Goal: Task Accomplishment & Management: Complete application form

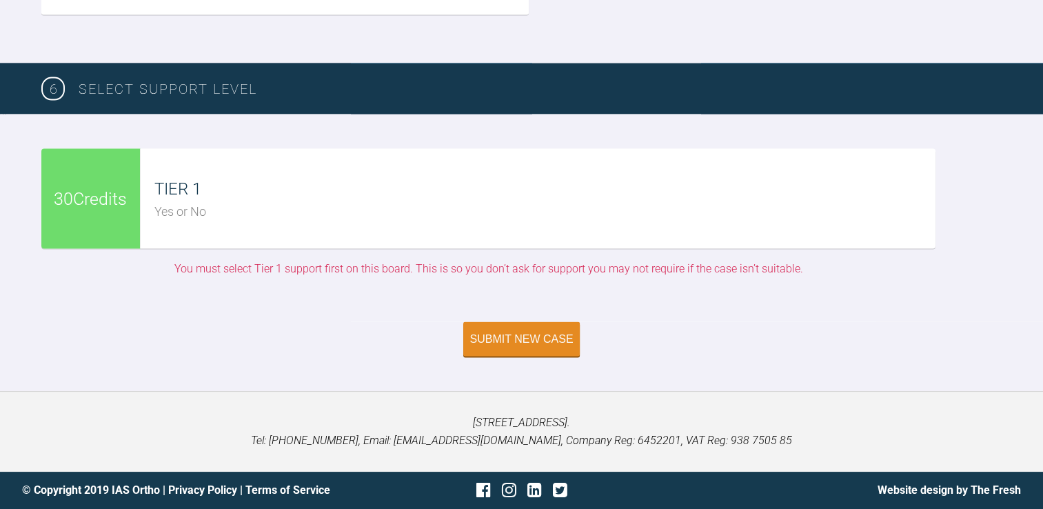
scroll to position [3117, 0]
type input "C:\fakepath\IMG_7034.JPG"
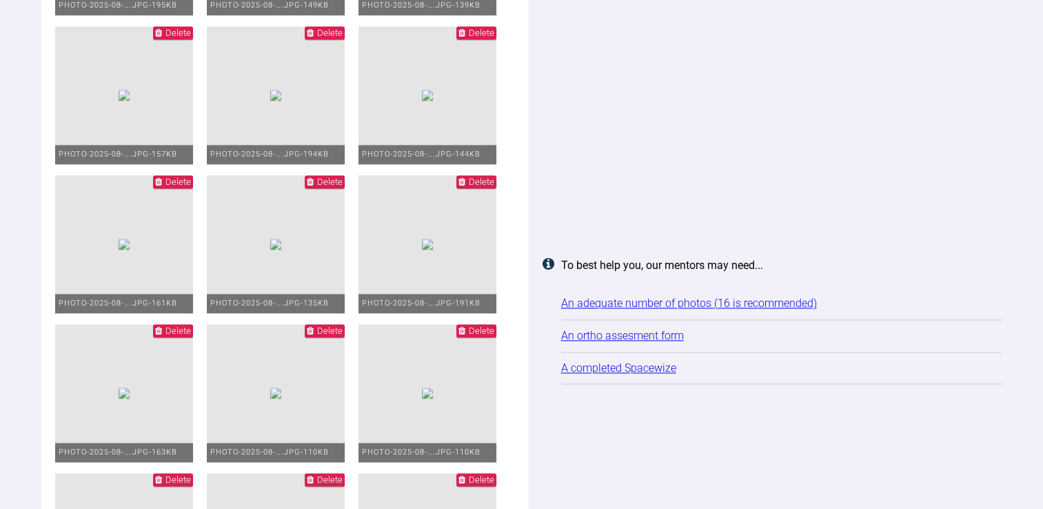
scroll to position [2150, 0]
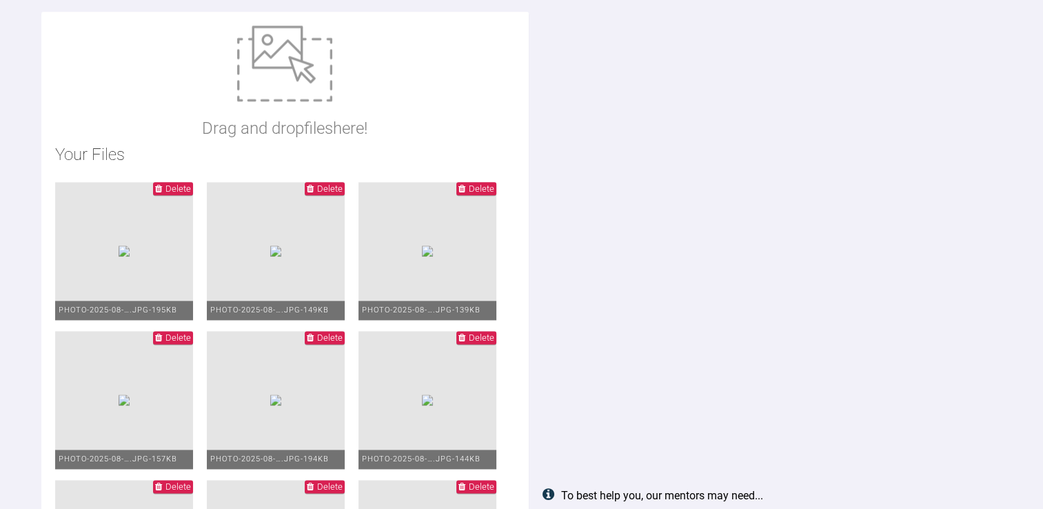
scroll to position [1657, 0]
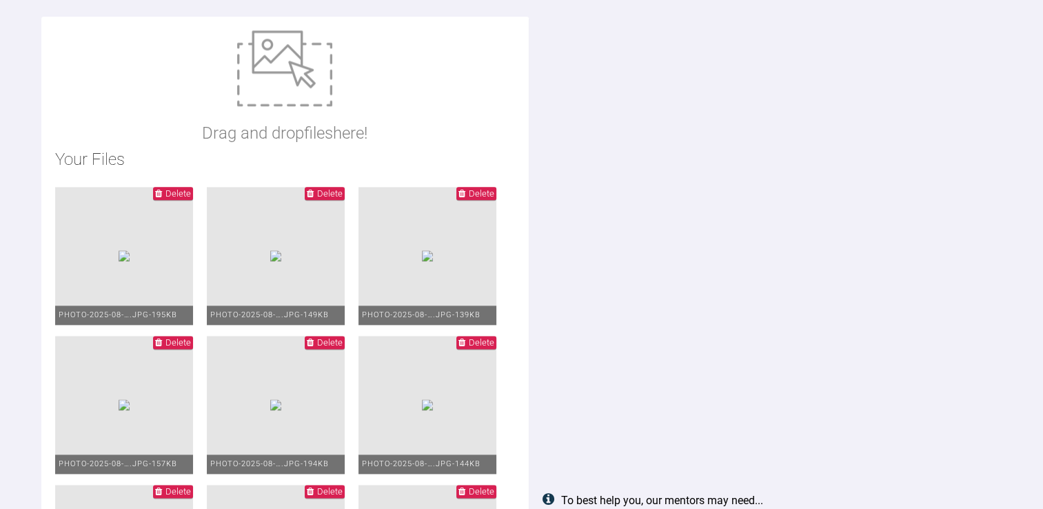
type input "C:\fakepath\PHOTO-2025-08-15-14-35-21 (7).jpg"
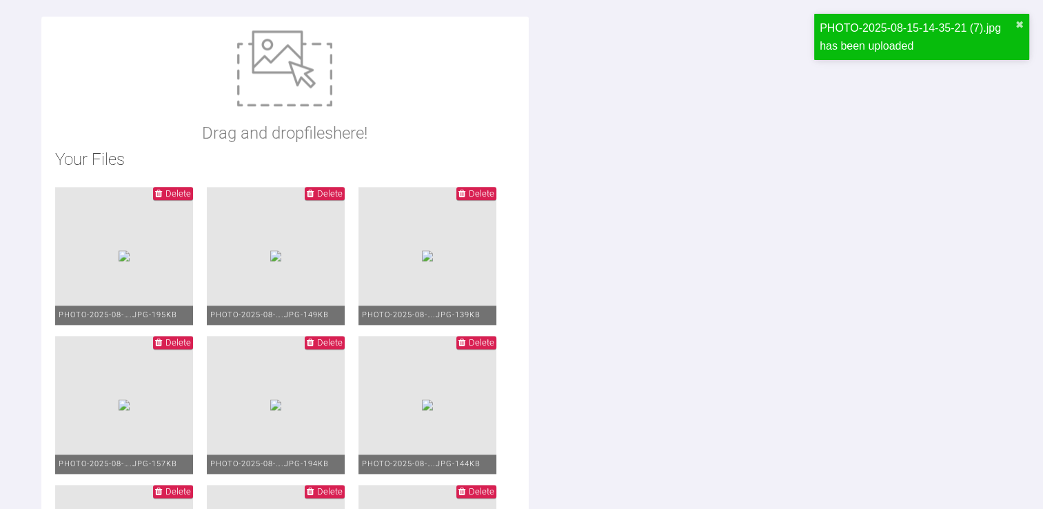
click at [300, 79] on img at bounding box center [284, 68] width 95 height 76
type input "C:\fakepath\PHOTO-2025-08-15-14-35-21 (8).jpg"
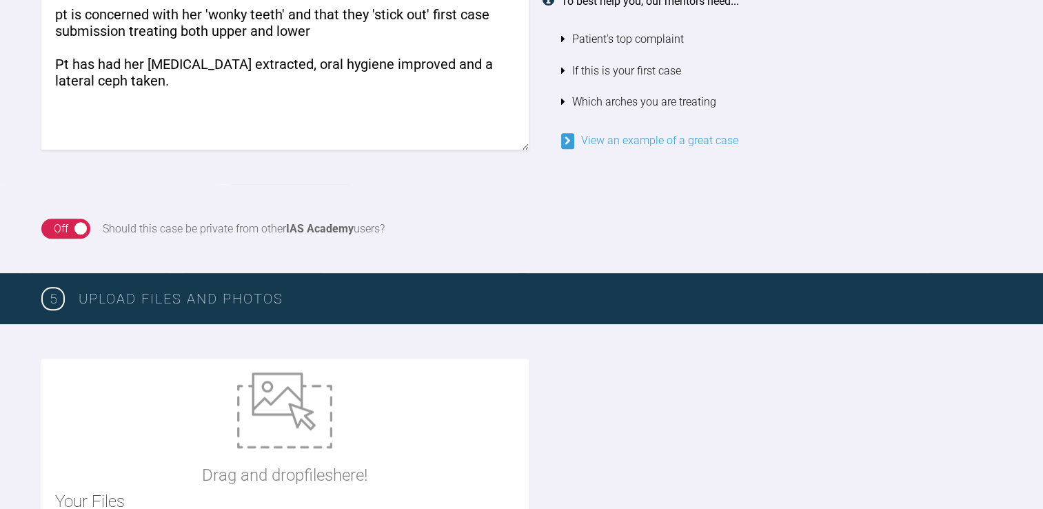
scroll to position [1357, 0]
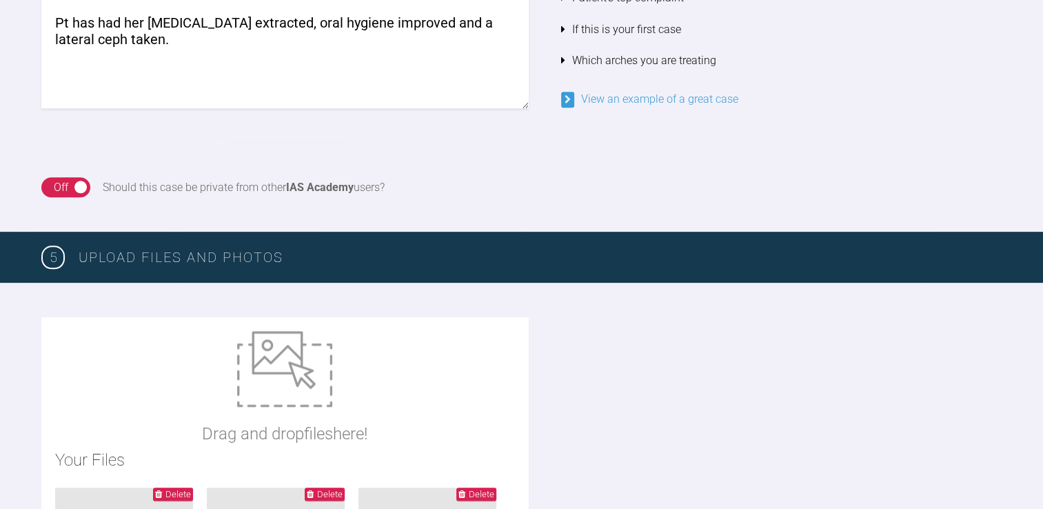
click at [304, 360] on img at bounding box center [284, 369] width 95 height 76
type input "C:\fakepath\orthodontic Assessment Diagnosis Plan form.docx"
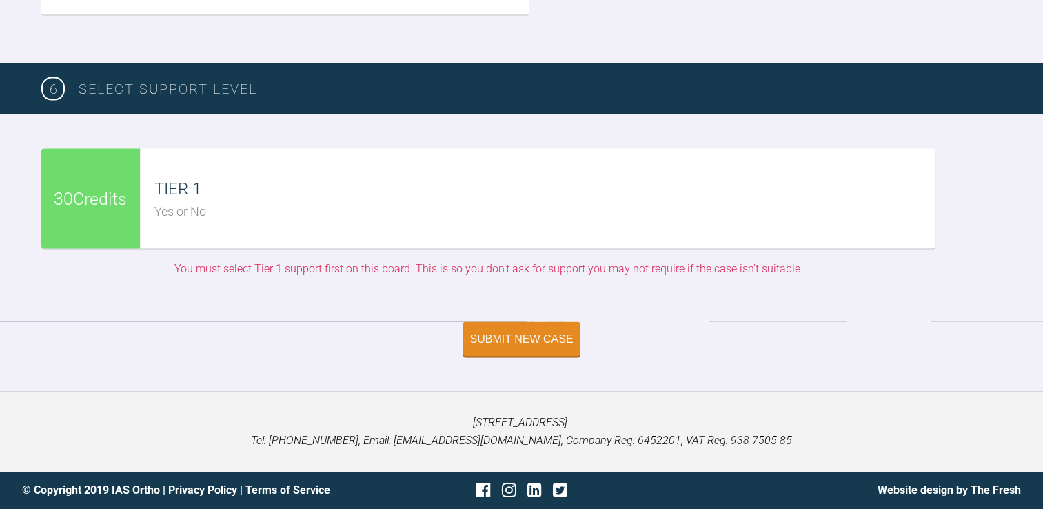
scroll to position [3476, 0]
click at [249, 219] on div "Yes or No" at bounding box center [544, 212] width 781 height 20
click at [517, 343] on div "Submit New Case" at bounding box center [521, 340] width 103 height 12
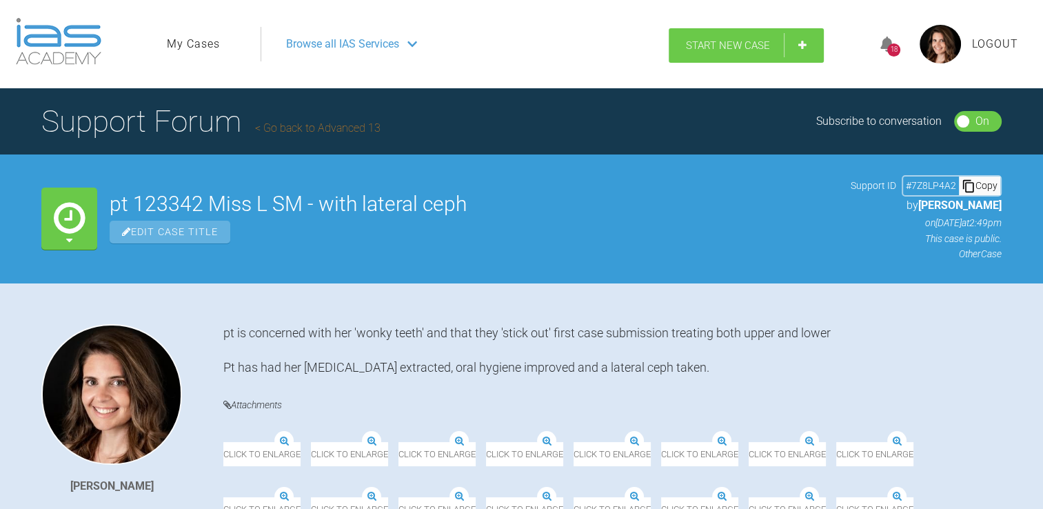
click at [714, 45] on span "Start New Case" at bounding box center [728, 45] width 84 height 12
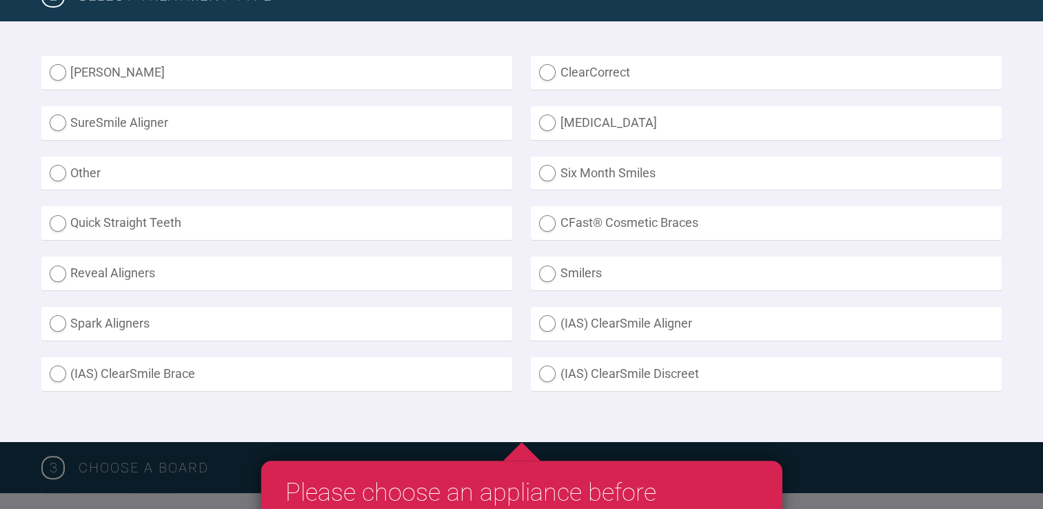
scroll to position [385, 0]
click at [62, 174] on label "Other" at bounding box center [276, 173] width 471 height 34
radio input "true"
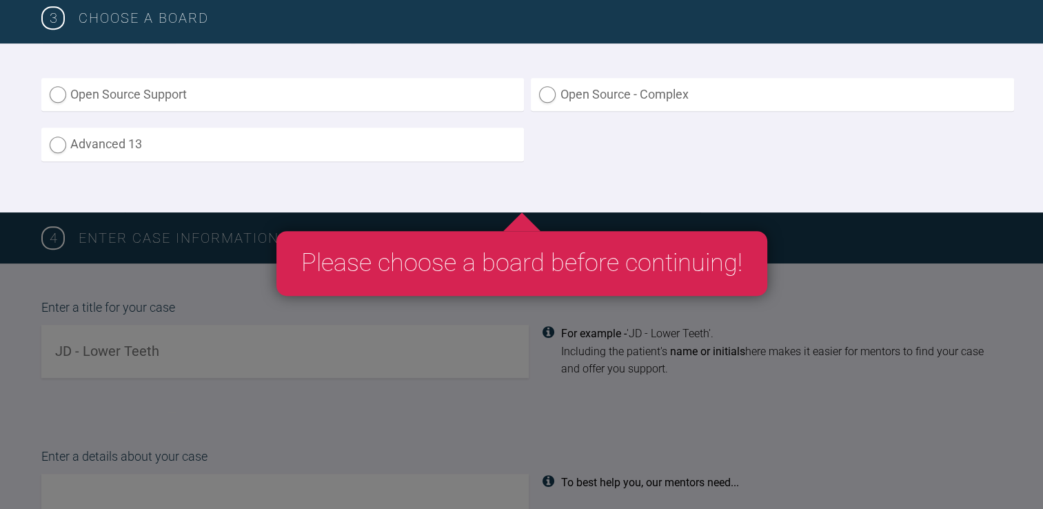
scroll to position [821, 0]
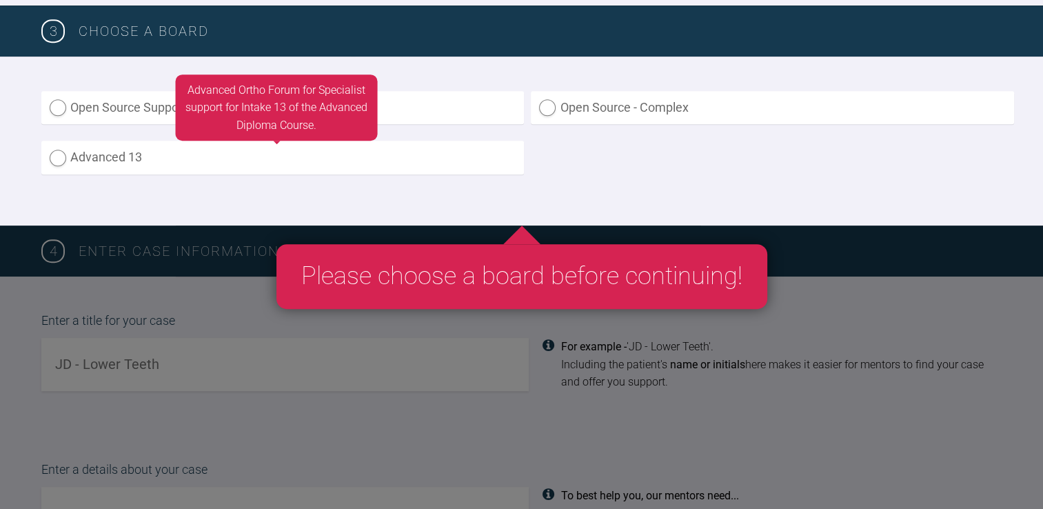
click at [65, 163] on label "Advanced 13" at bounding box center [282, 158] width 482 height 34
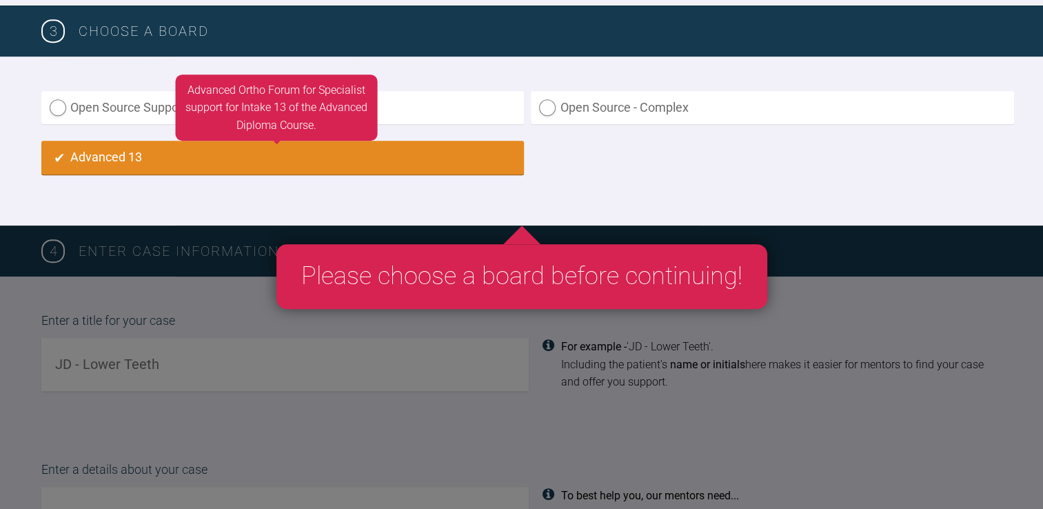
radio input "true"
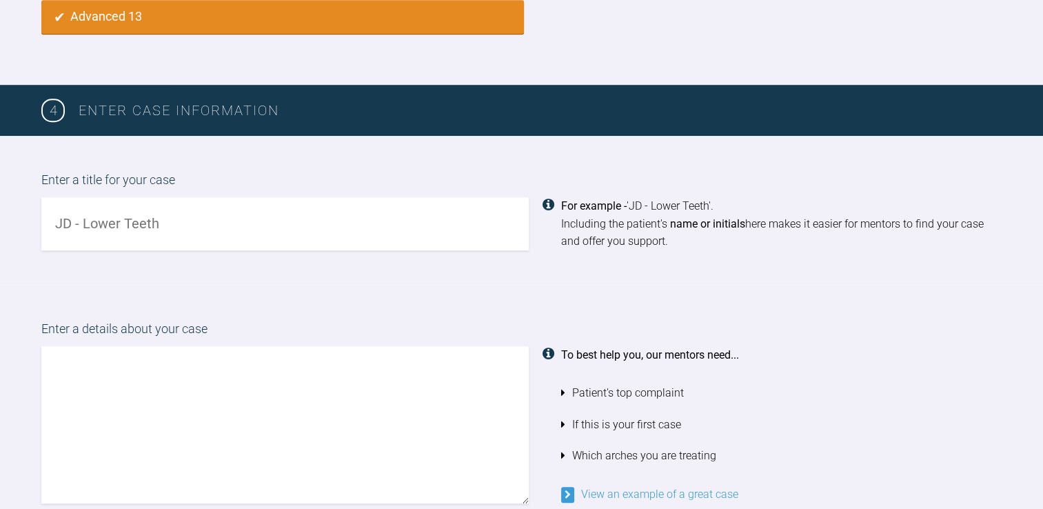
click at [165, 233] on input "text" at bounding box center [284, 223] width 487 height 53
type input "pt 125483 wonky lower teeth"
click at [105, 390] on textarea at bounding box center [284, 424] width 487 height 157
type textarea "t"
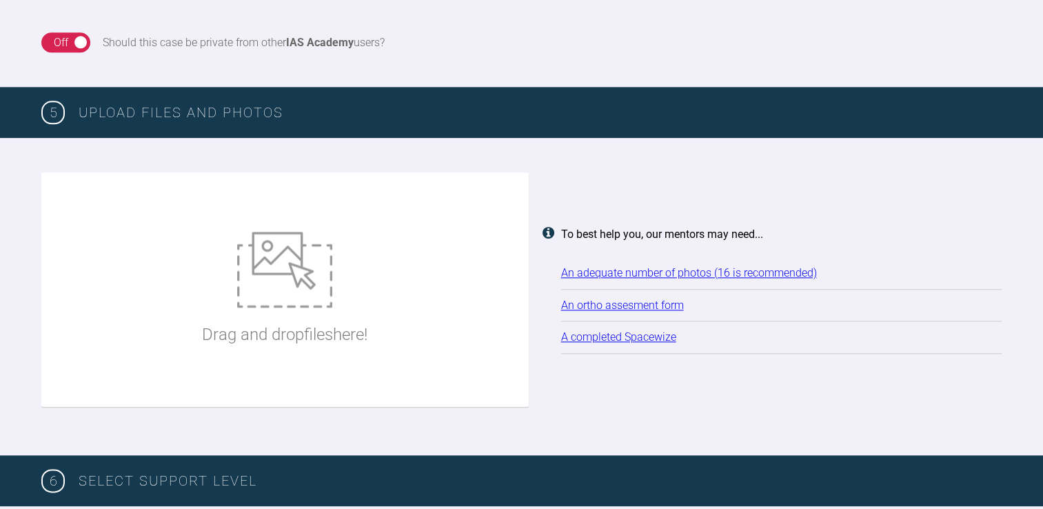
scroll to position [1502, 0]
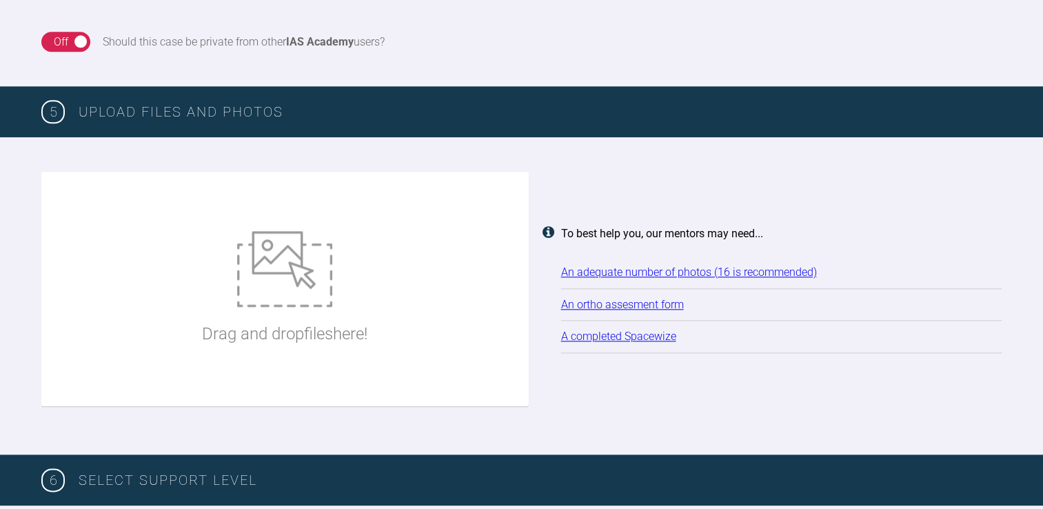
type textarea "pt complains of wonky lower teeth third case submission dual arch treatment wit…"
click at [277, 287] on img at bounding box center [284, 269] width 95 height 76
click at [351, 271] on div "Drag and drop files here!" at bounding box center [284, 288] width 165 height 207
type input "C:\fakepath\PHOTO-2025-08-13-16-34-00 (1).jpg"
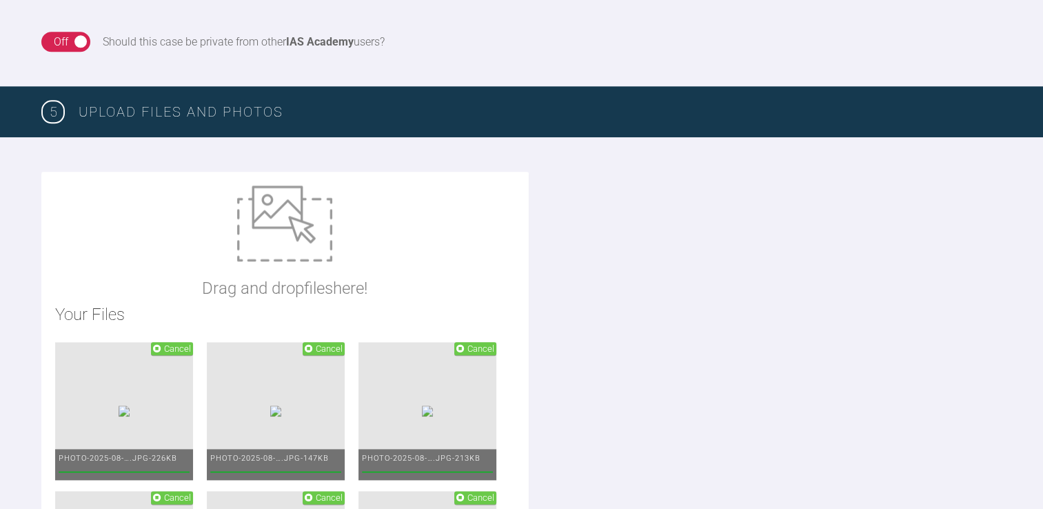
click at [280, 244] on img at bounding box center [284, 223] width 95 height 76
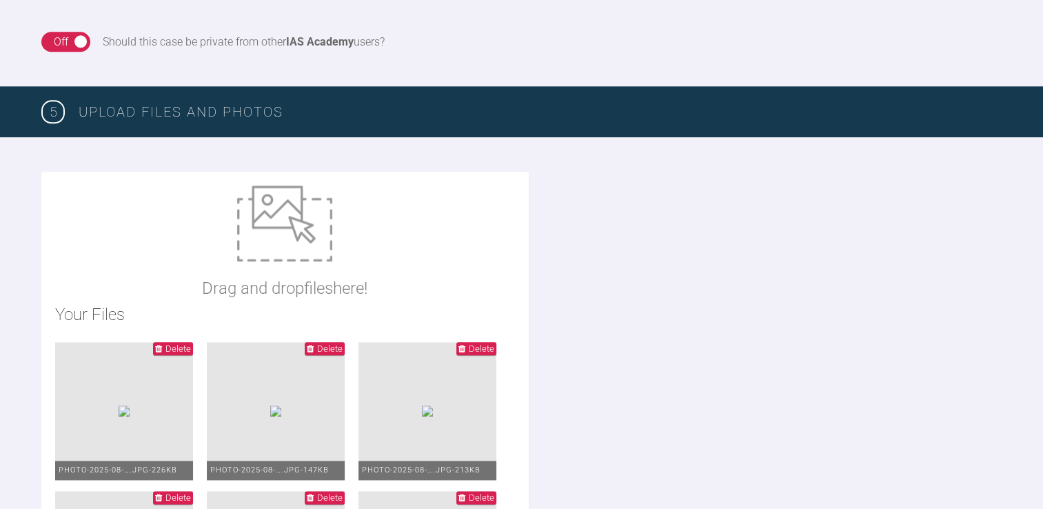
type input "C:\fakepath\PHOTO-2025-08-13-16-34-14.jpg"
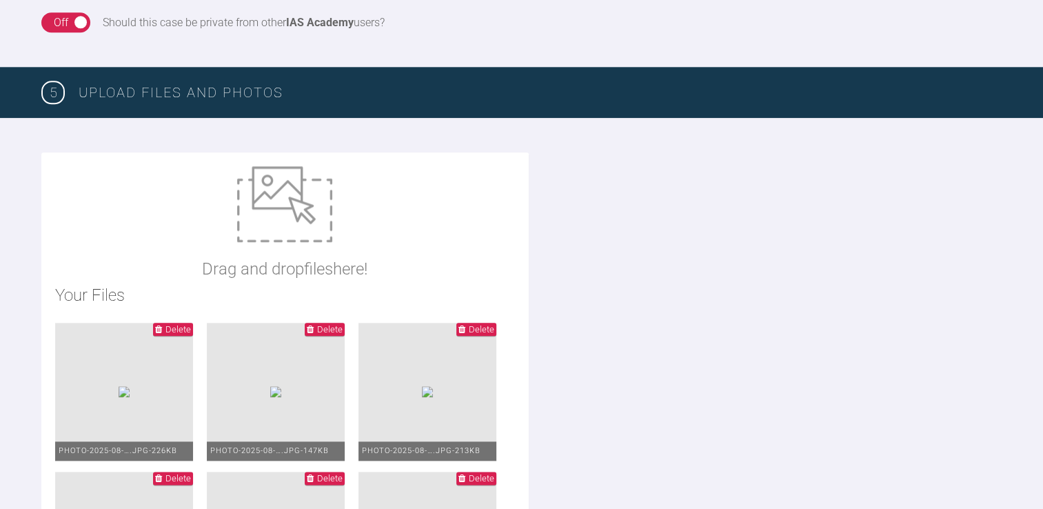
scroll to position [1519, 0]
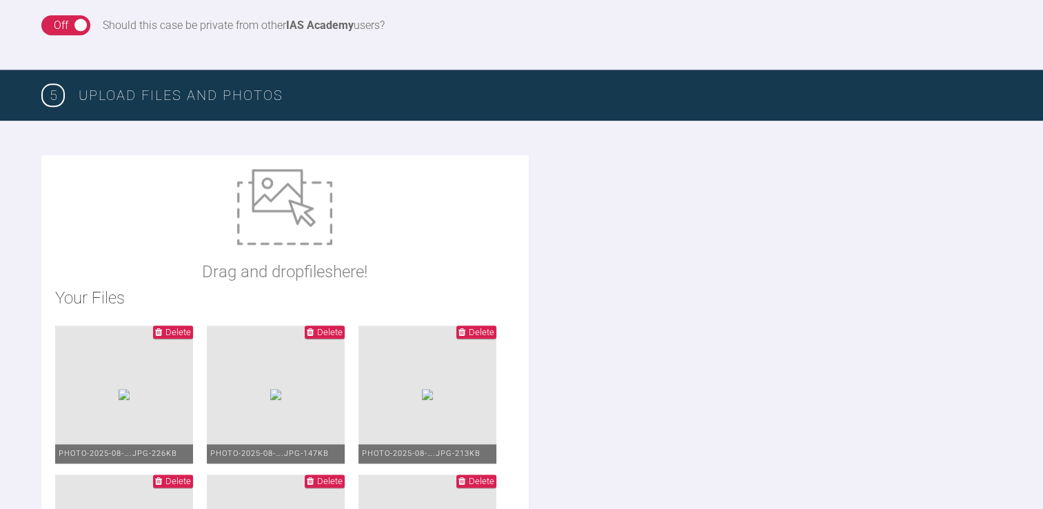
click at [287, 226] on img at bounding box center [284, 207] width 95 height 76
type input "C:\fakepath\orthodontic Assessment Diagnosis Plan form.docx"
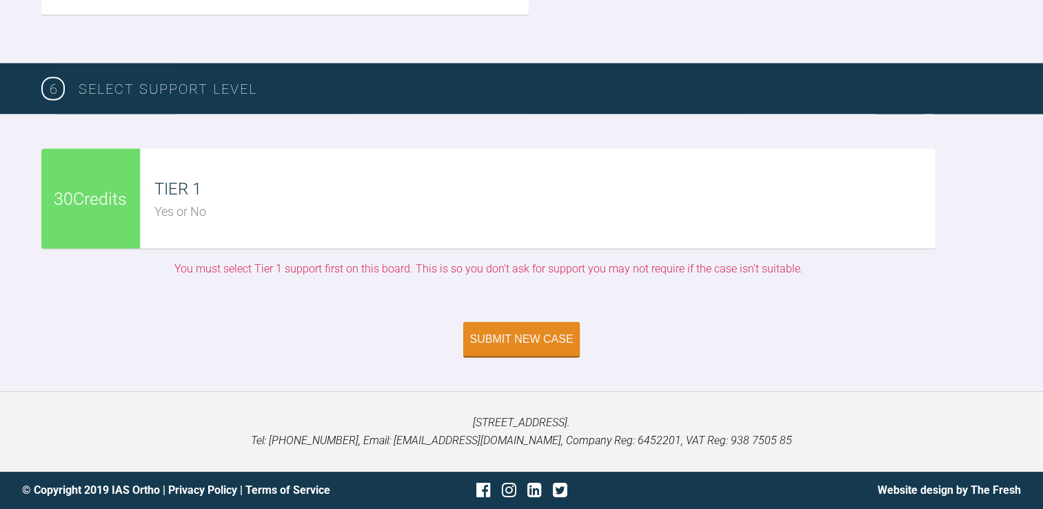
scroll to position [3030, 0]
click at [510, 329] on button "Submit New Case" at bounding box center [521, 340] width 117 height 34
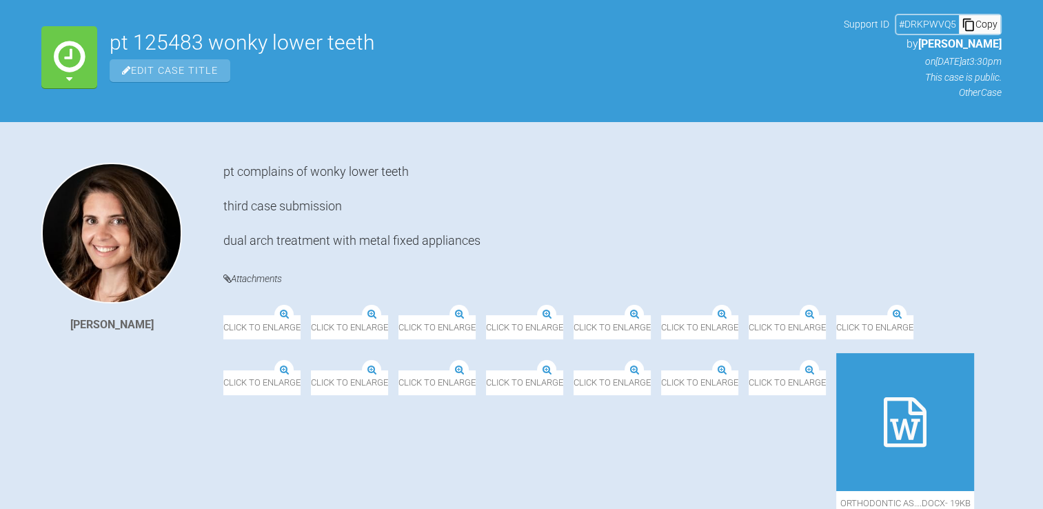
scroll to position [160, 0]
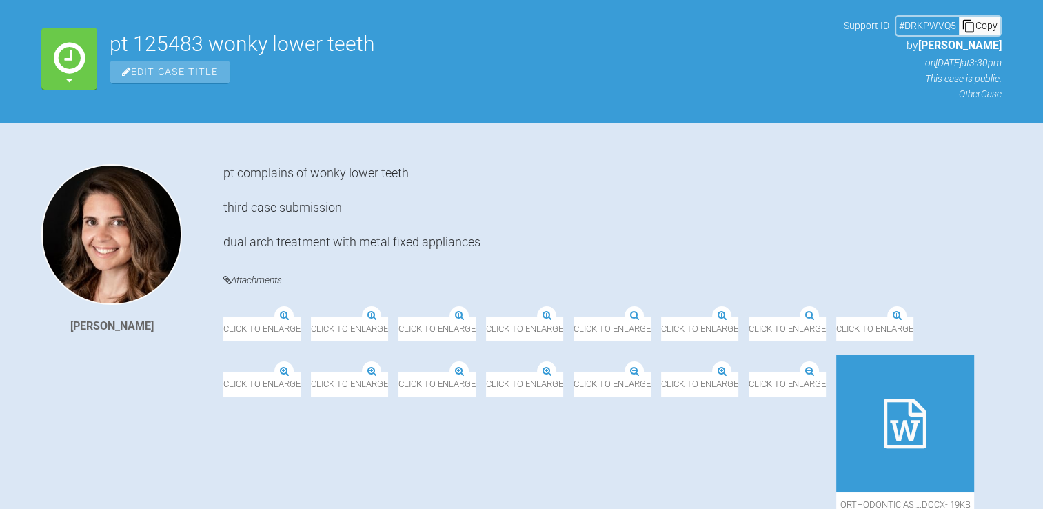
click at [388, 307] on div "Click to enlarge" at bounding box center [349, 319] width 77 height 41
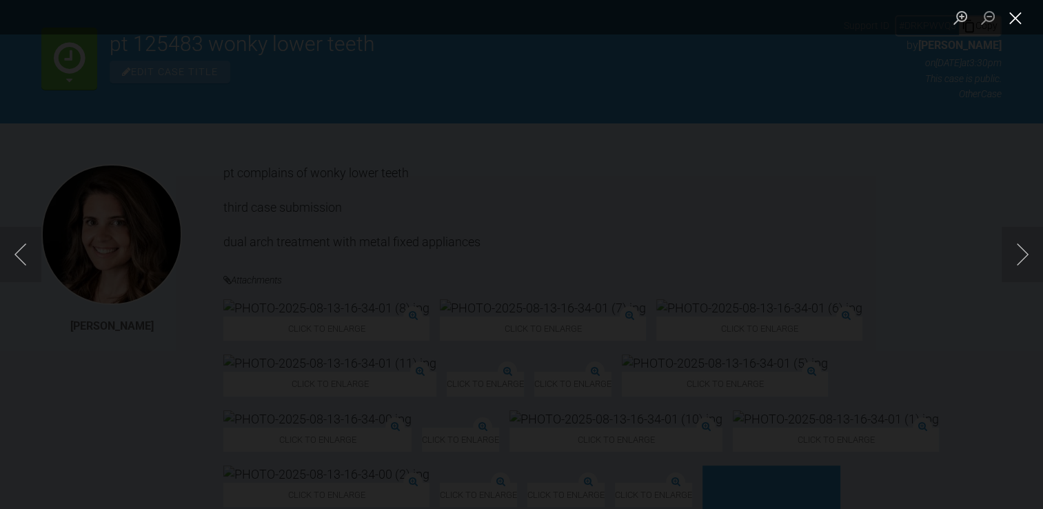
click at [1012, 17] on button "Close lightbox" at bounding box center [1015, 18] width 28 height 24
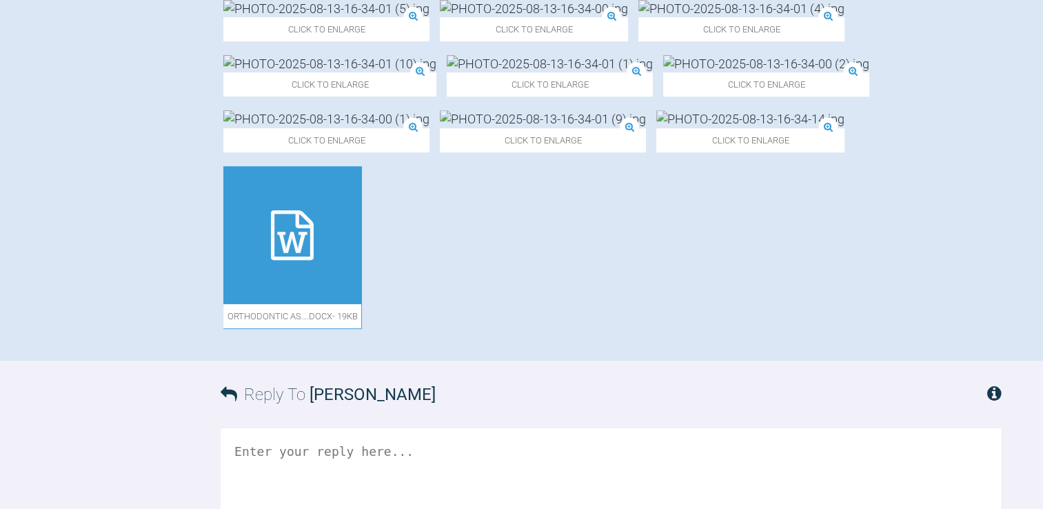
scroll to position [597, 0]
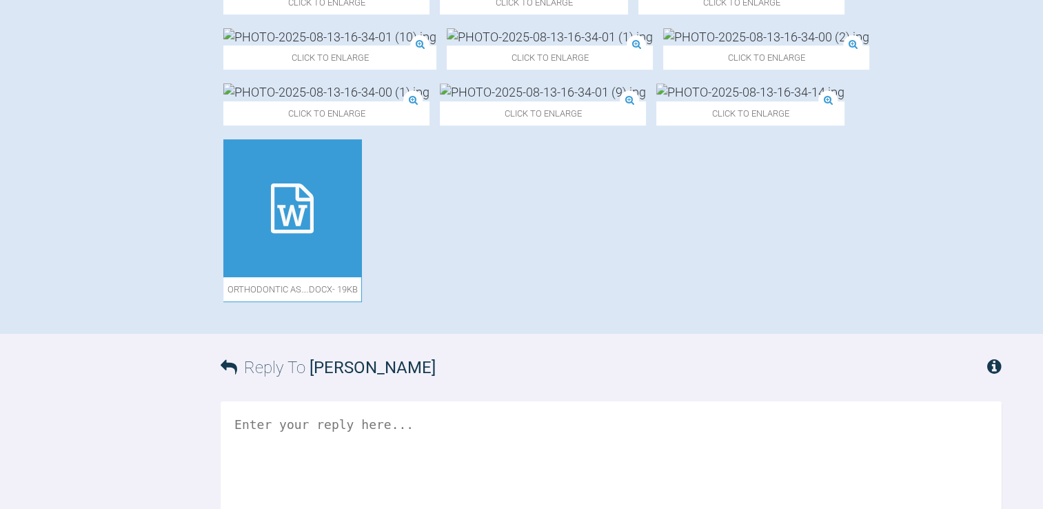
click at [309, 233] on icon at bounding box center [292, 208] width 43 height 50
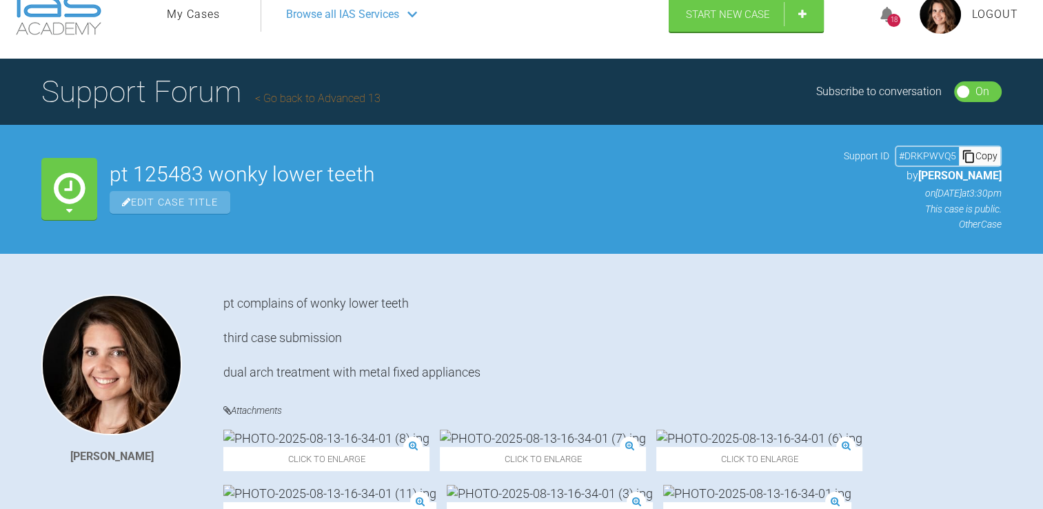
scroll to position [0, 0]
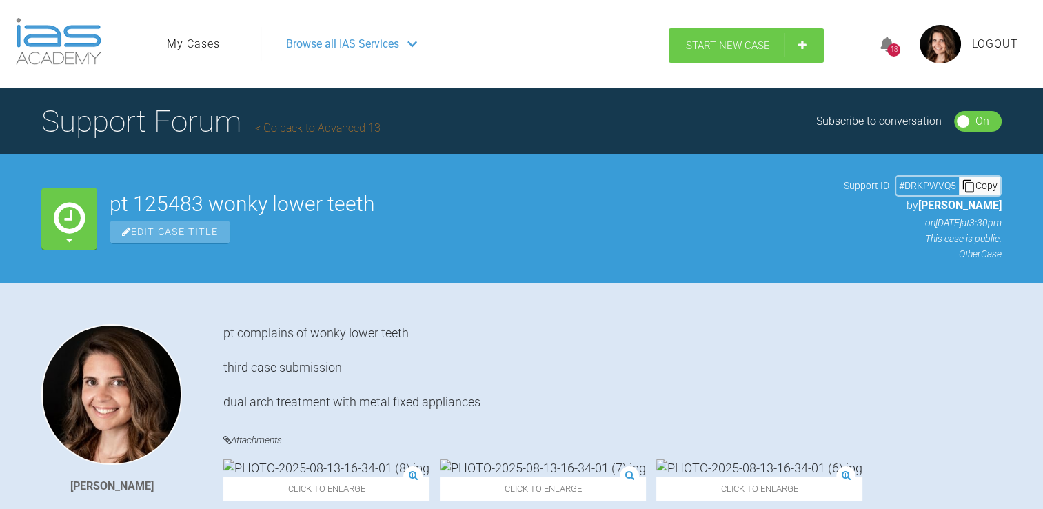
click at [716, 49] on span "Start New Case" at bounding box center [728, 45] width 84 height 12
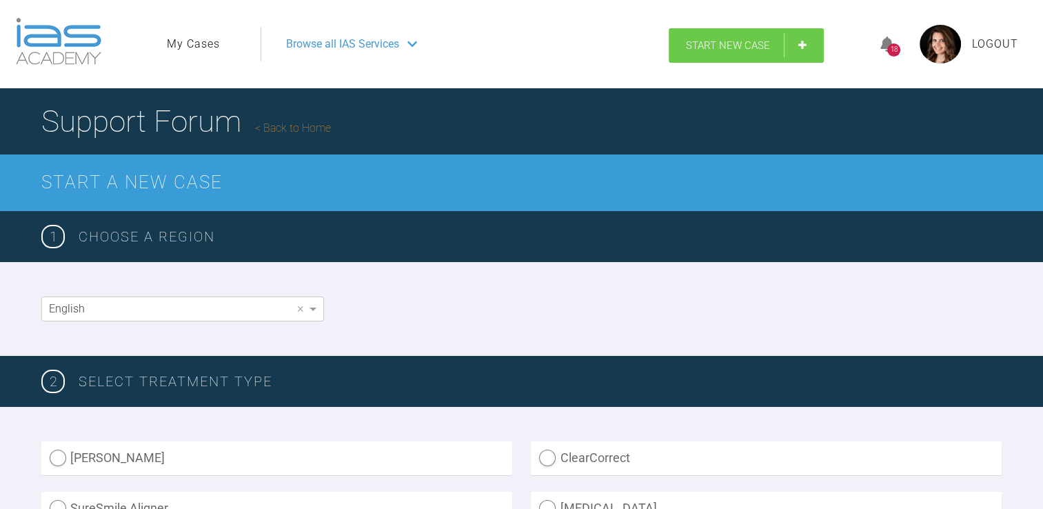
click at [713, 45] on span "Start New Case" at bounding box center [728, 45] width 84 height 12
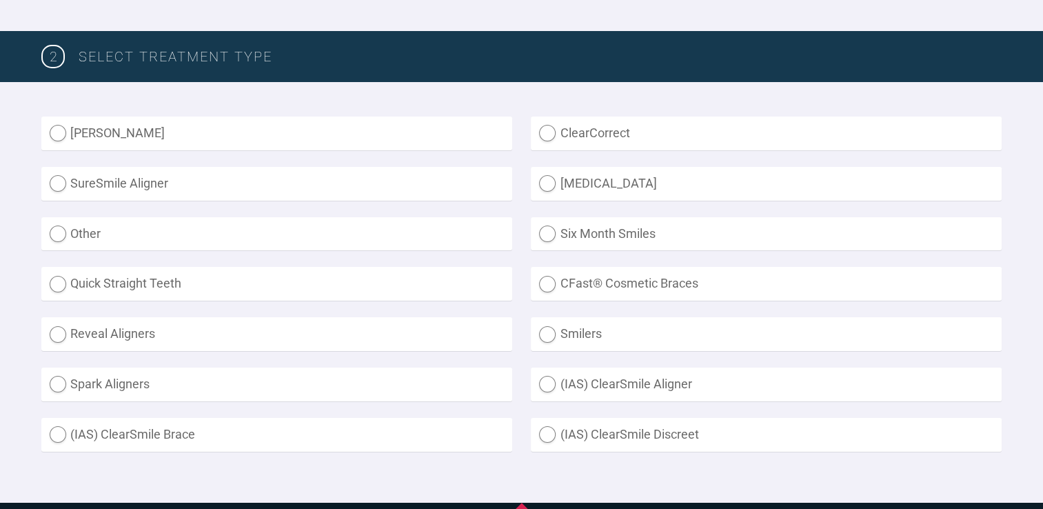
scroll to position [311, 0]
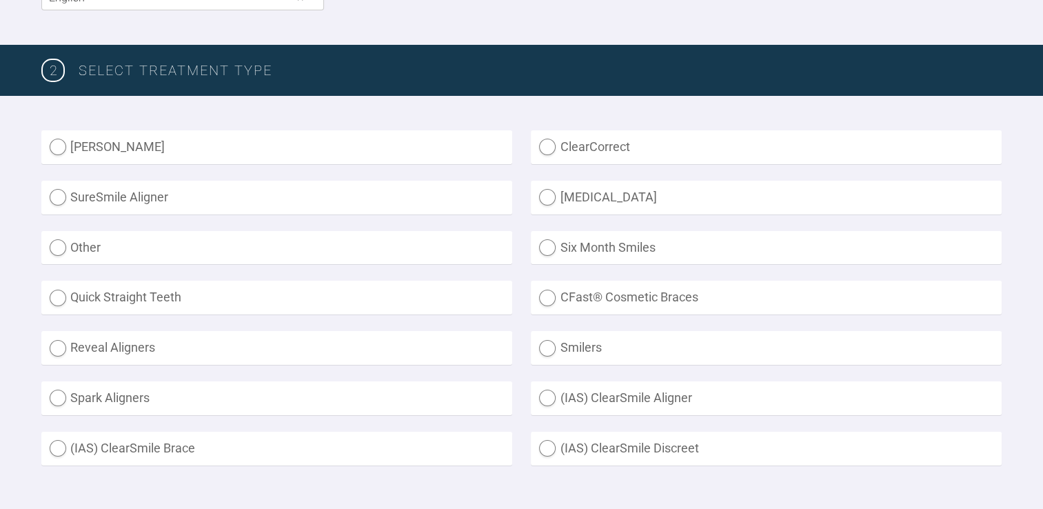
click at [68, 244] on label "Other" at bounding box center [276, 248] width 471 height 34
radio input "true"
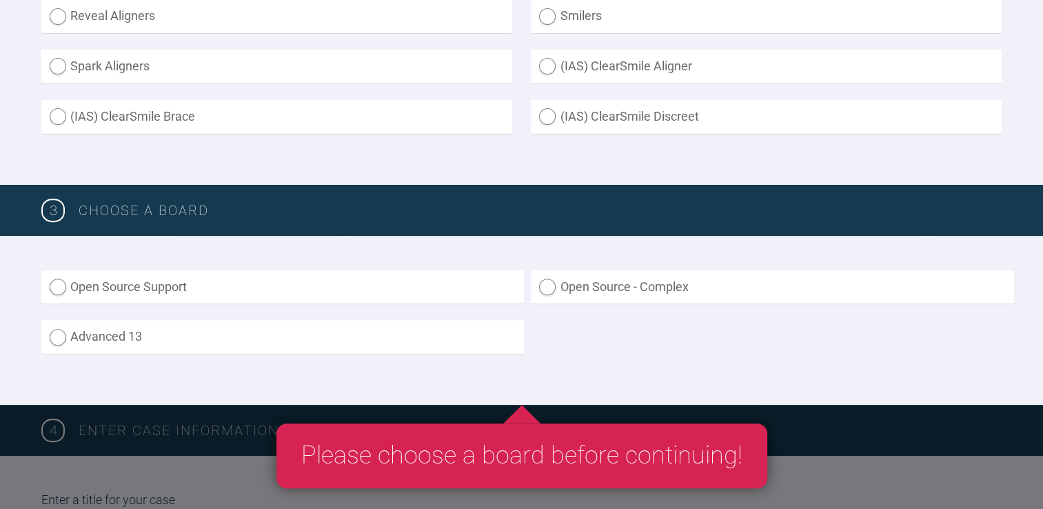
scroll to position [697, 0]
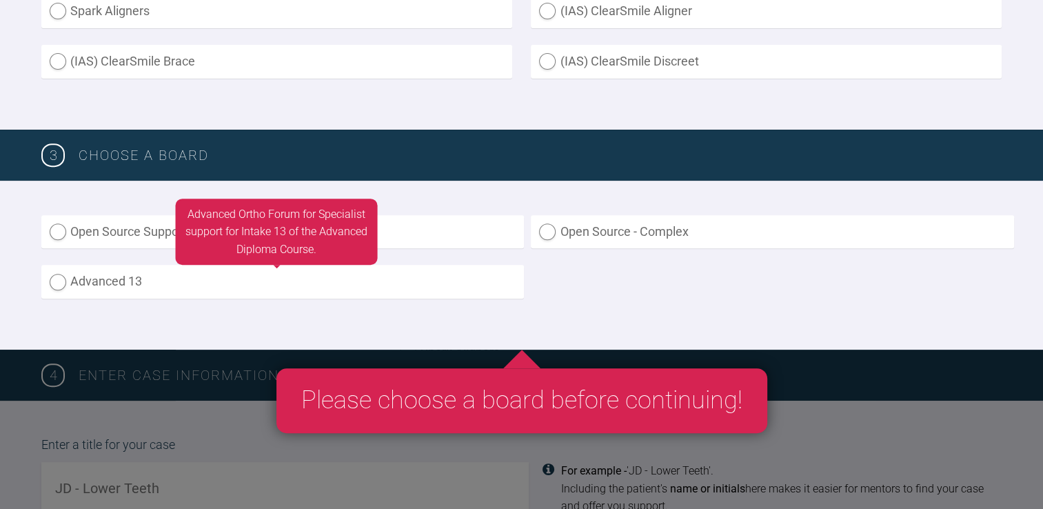
click at [107, 283] on label "Advanced 13" at bounding box center [282, 282] width 482 height 34
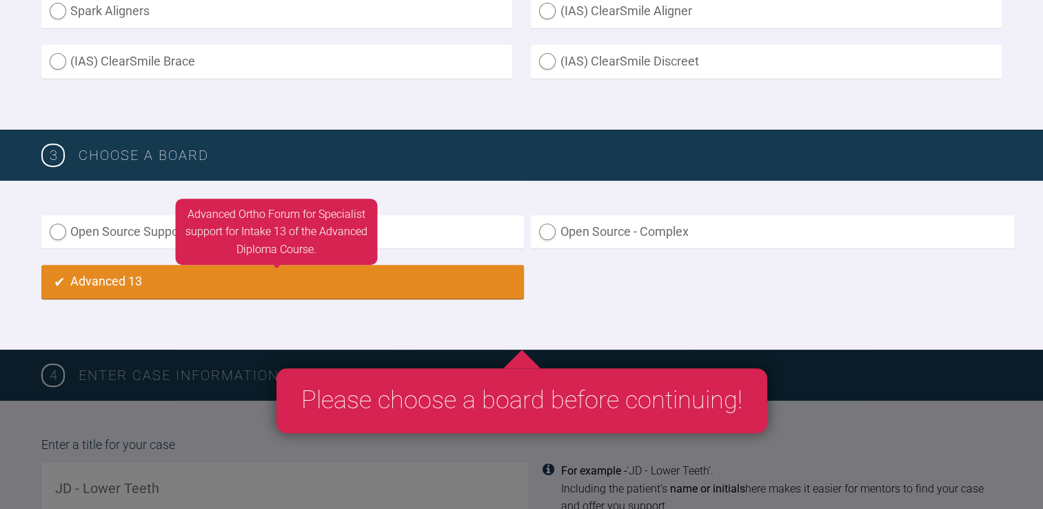
radio input "true"
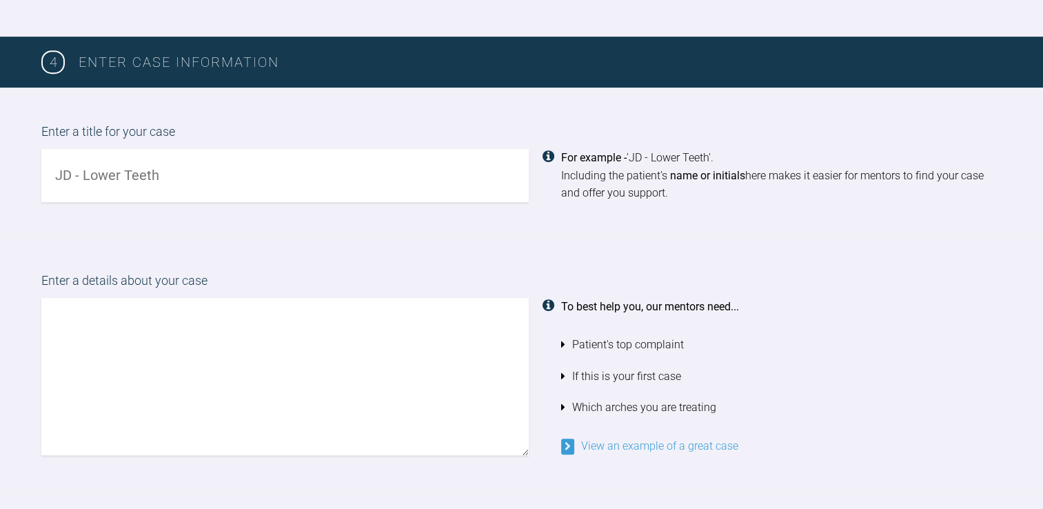
scroll to position [1013, 0]
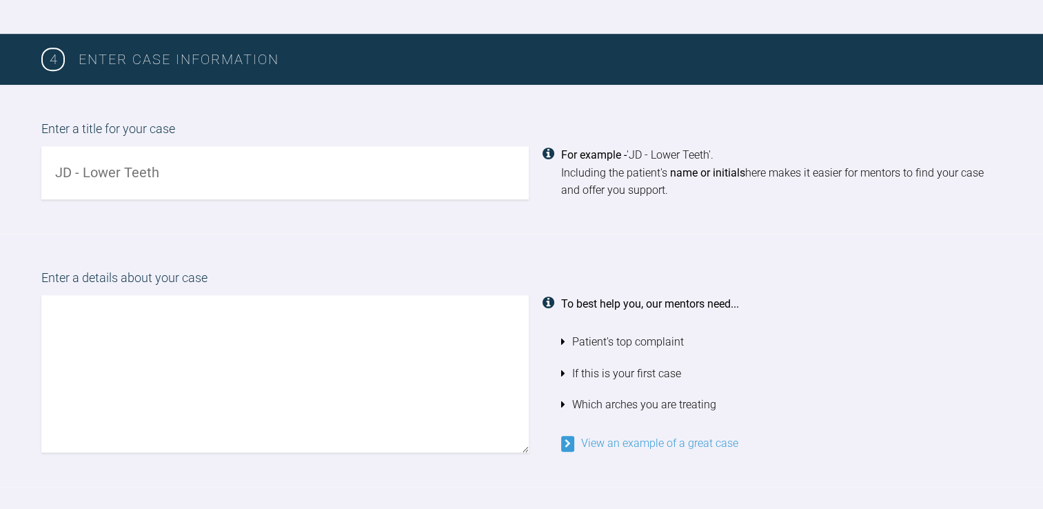
click at [331, 178] on input "text" at bounding box center [284, 172] width 487 height 53
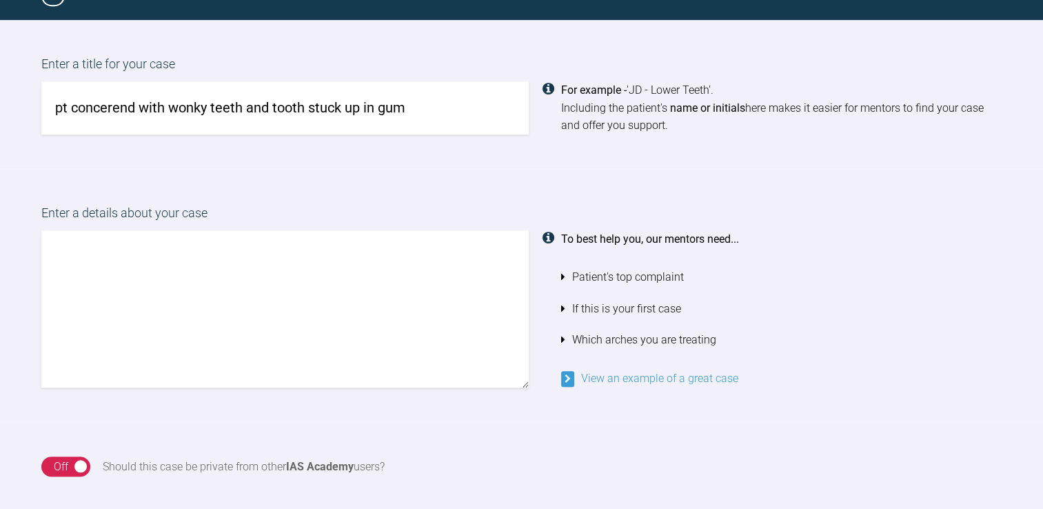
scroll to position [1077, 0]
type input "pt concerend with wonky teeth and tooth stuck up in gum"
click at [313, 264] on textarea at bounding box center [284, 309] width 487 height 157
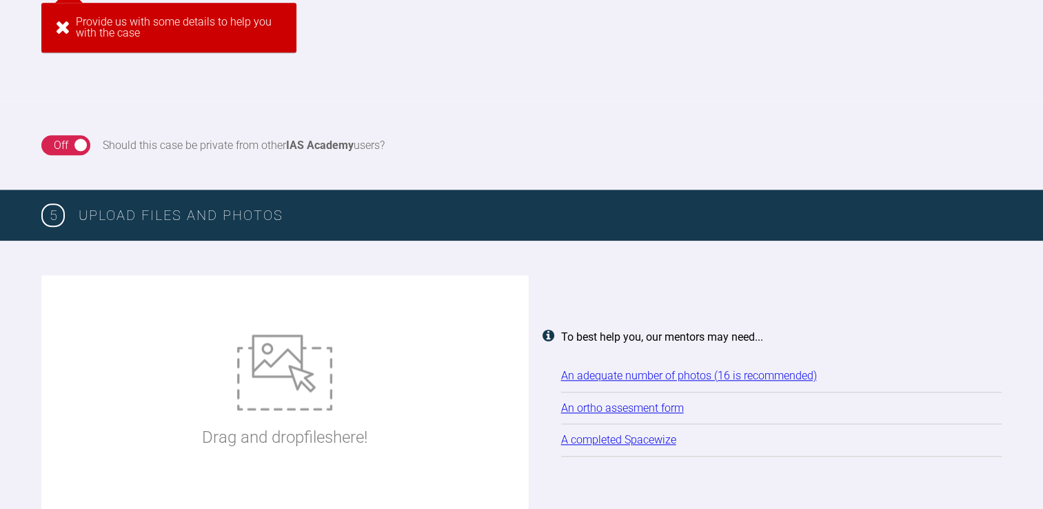
drag, startPoint x: 422, startPoint y: 114, endPoint x: 249, endPoint y: 110, distance: 173.0
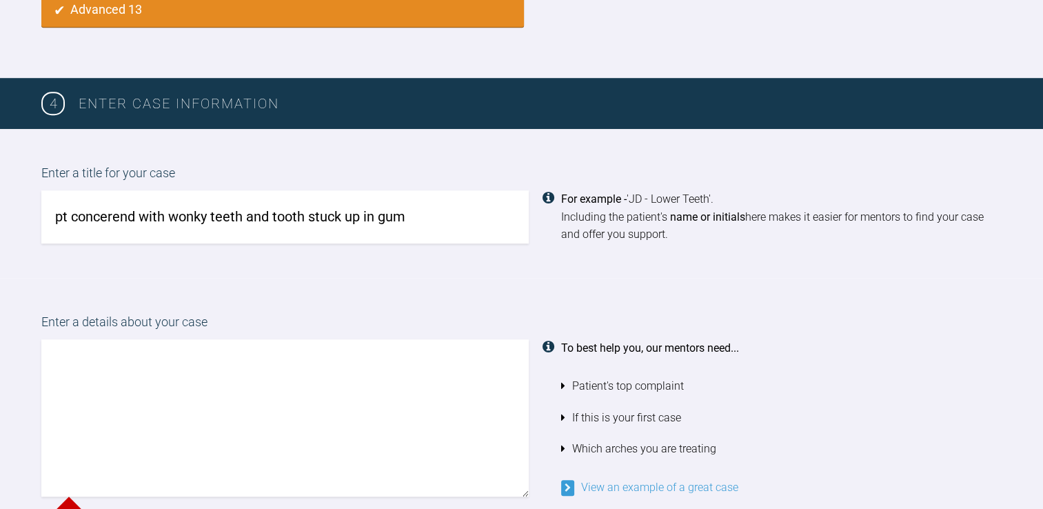
click at [422, 178] on label "Enter a title for your case" at bounding box center [521, 176] width 960 height 27
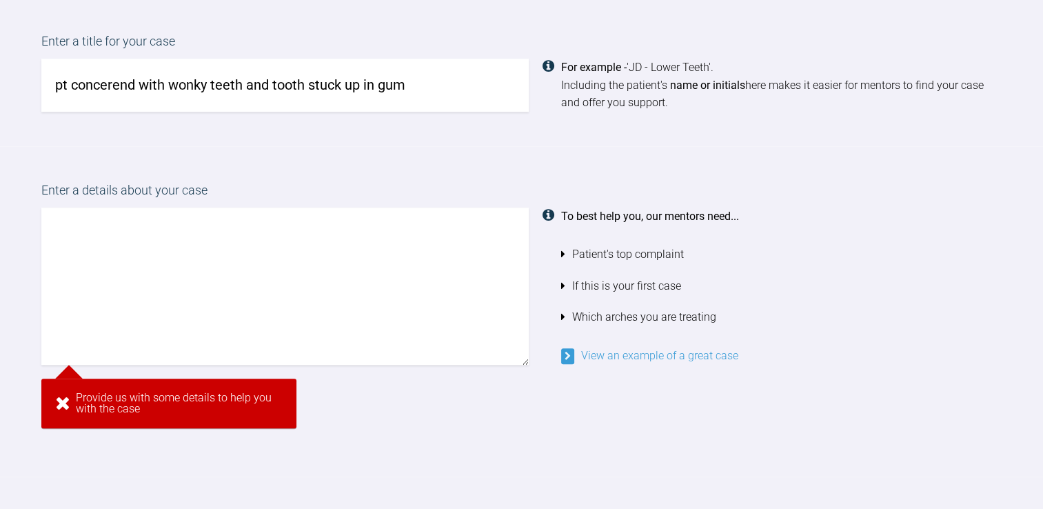
scroll to position [1094, 0]
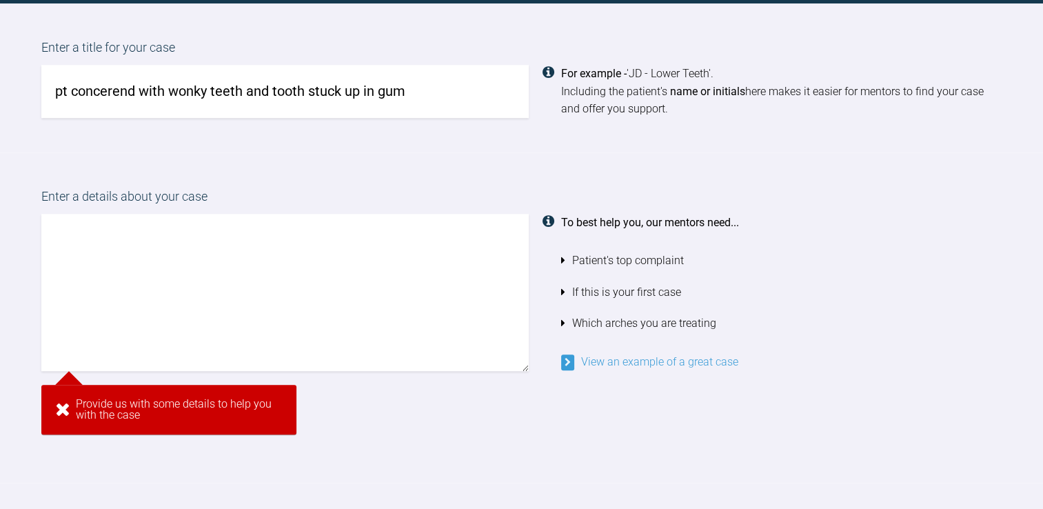
click at [380, 84] on input "pt concerend with wonky teeth and tooth stuck up in gum" at bounding box center [284, 91] width 487 height 53
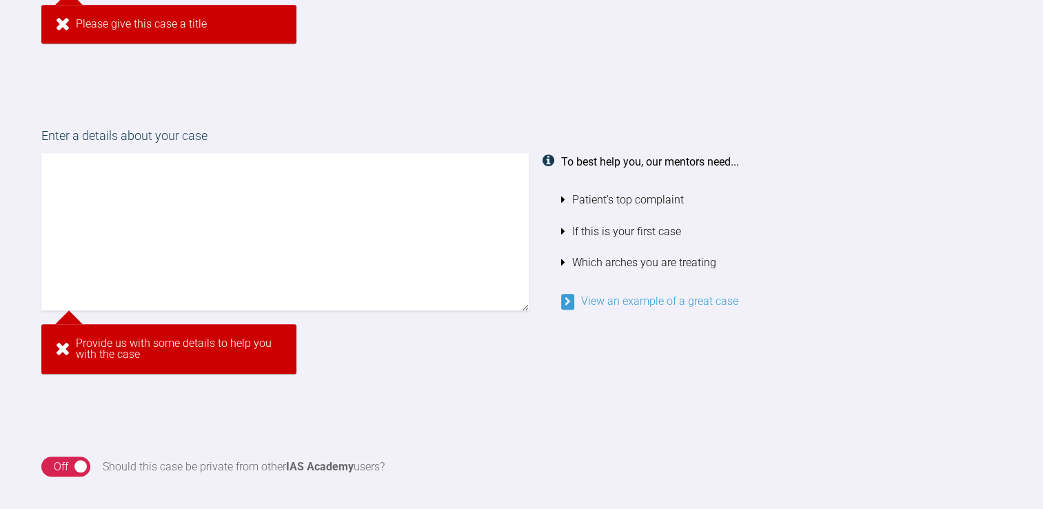
scroll to position [1224, 0]
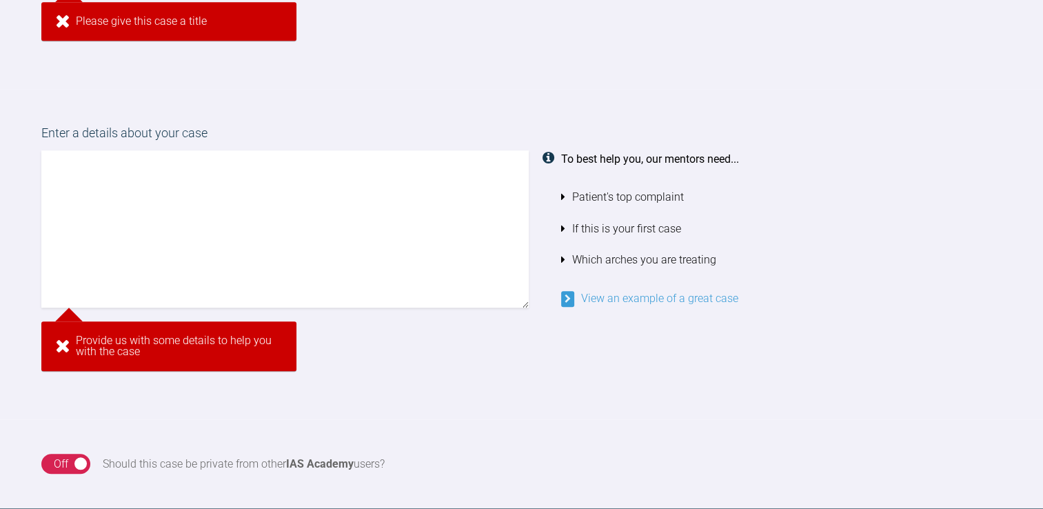
click at [291, 229] on textarea at bounding box center [284, 228] width 487 height 157
paste textarea "pt concerend with wonky teeth and tooth stuck up in gum"
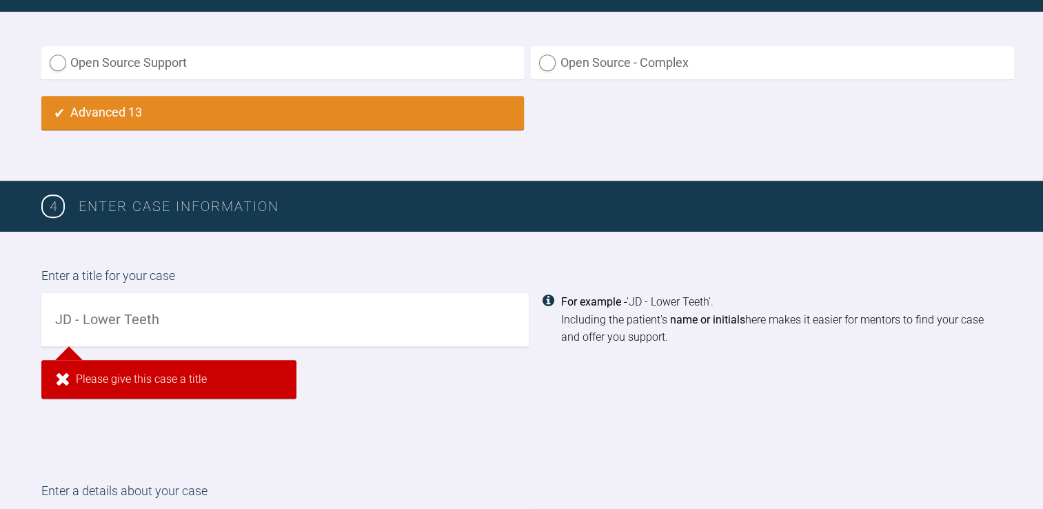
scroll to position [853, 0]
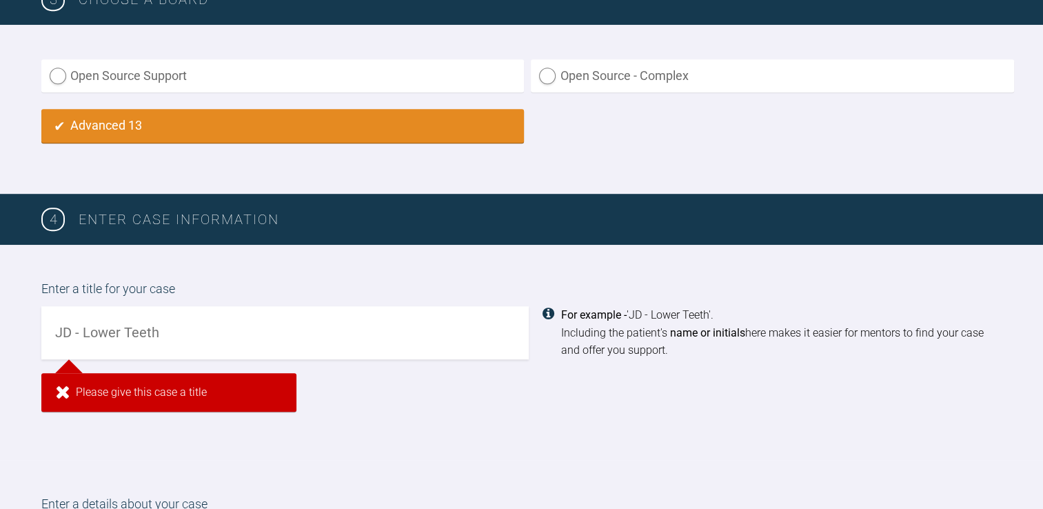
type textarea "pt concerend with wonky teeth and tooth stuck up in gum"
click at [152, 324] on input "text" at bounding box center [284, 332] width 487 height 53
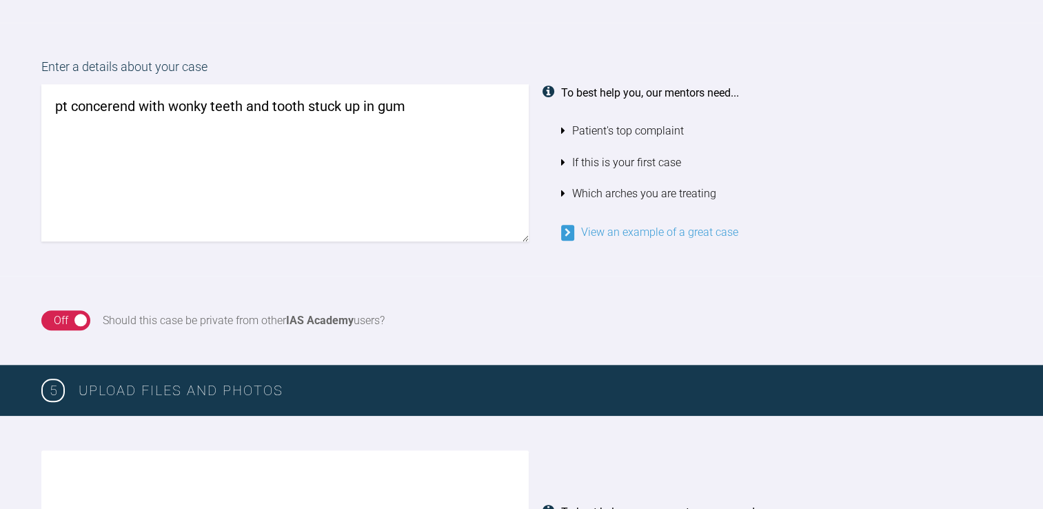
scroll to position [1175, 0]
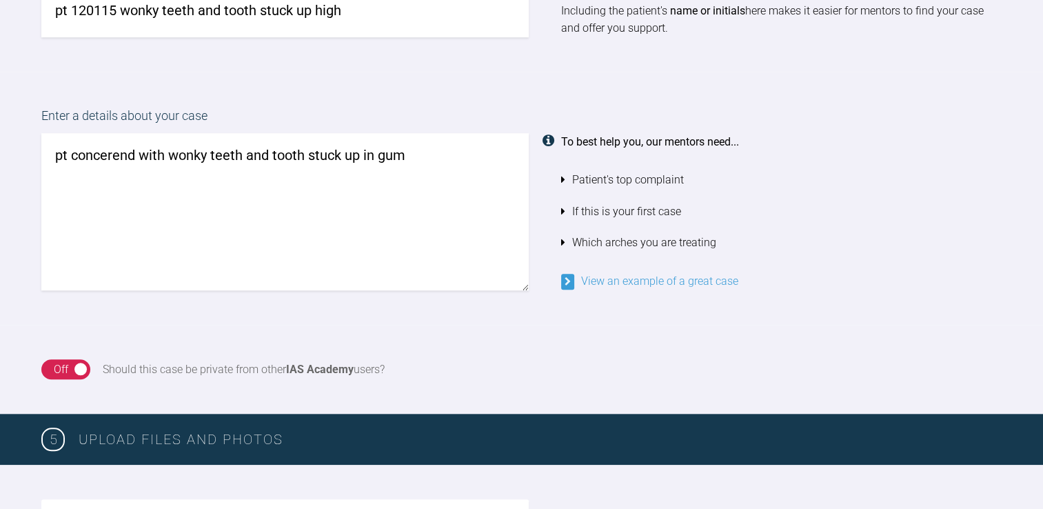
type input "pt 120115 wonky teeth and tooth stuck up high"
click at [400, 153] on textarea "pt concerned with wonky teeth and tooth stuck up in gum" at bounding box center [284, 211] width 487 height 157
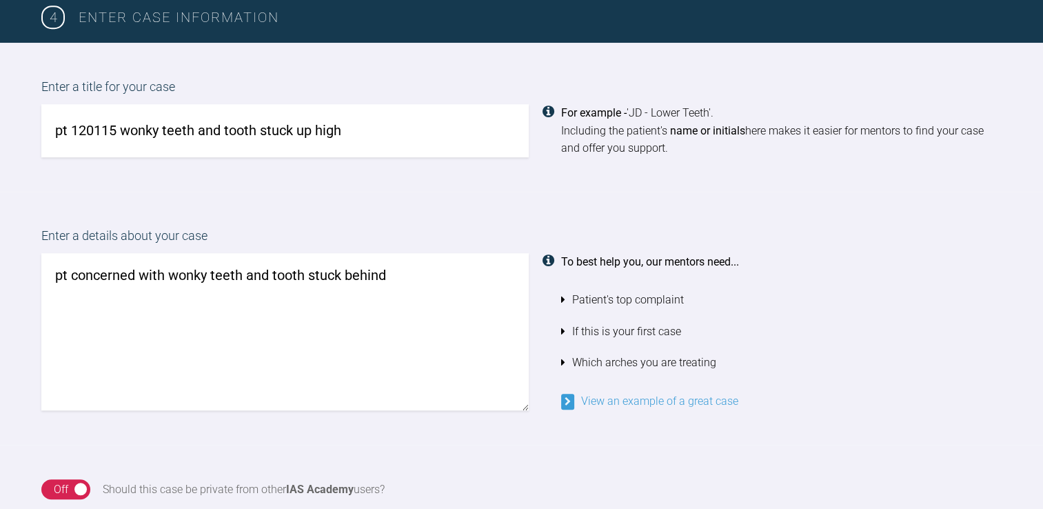
scroll to position [1050, 0]
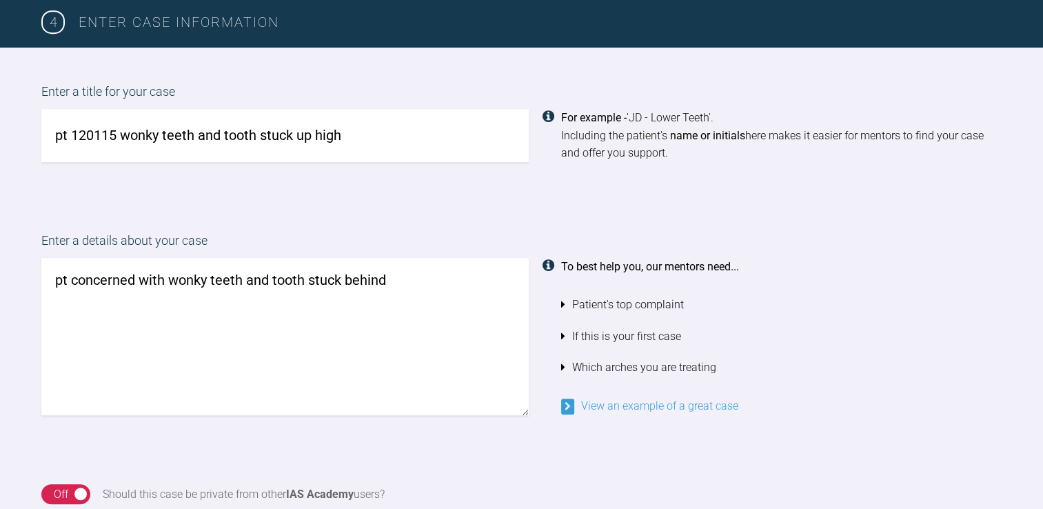
type textarea "pt concerned with wonky teeth and tooth stuck behind"
click at [356, 127] on input "pt 120115 wonky teeth and tooth stuck up high" at bounding box center [284, 135] width 487 height 53
type input "pt 120115 wonky teeth and tooth stuck behind"
click at [395, 279] on textarea "pt concerned with wonky teeth and tooth stuck behind" at bounding box center [284, 336] width 487 height 157
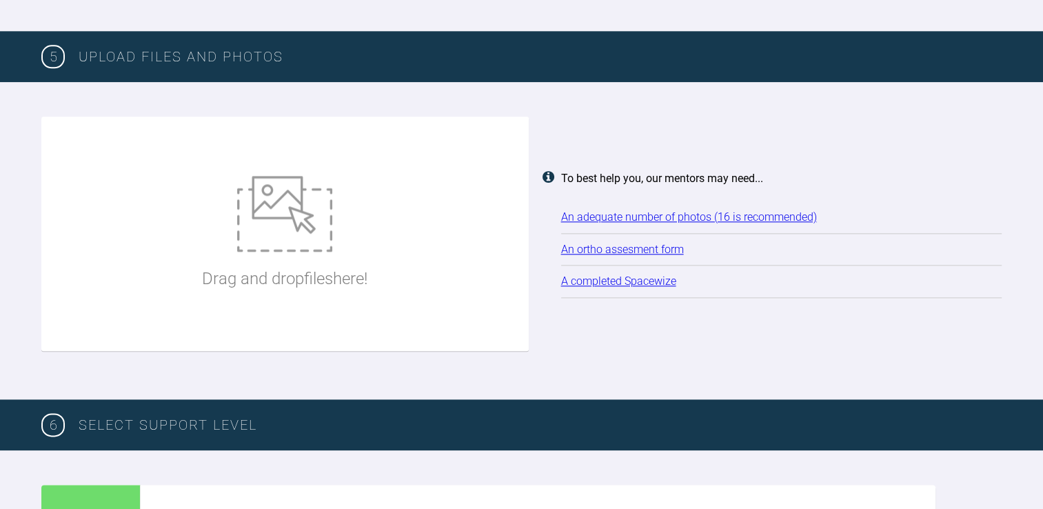
scroll to position [1558, 0]
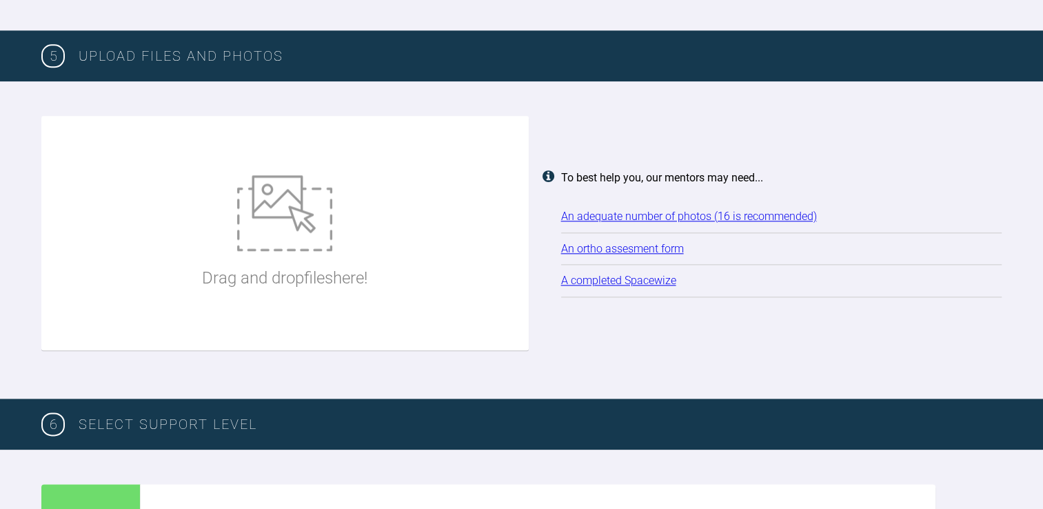
type textarea "pt concerned with wonky teeth and tooth stuck behind fourth case submitted dual…"
click at [271, 184] on img at bounding box center [284, 213] width 95 height 76
type input "C:\fakepath\PHOTO-2025-08-13-15-21-41 (1).jpg"
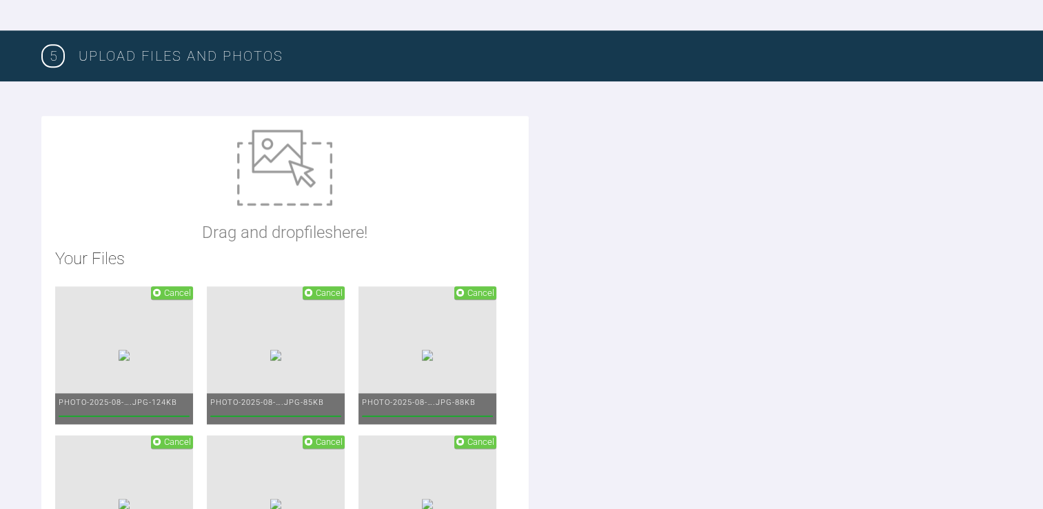
click at [278, 219] on p "Drag and drop files here!" at bounding box center [284, 232] width 165 height 26
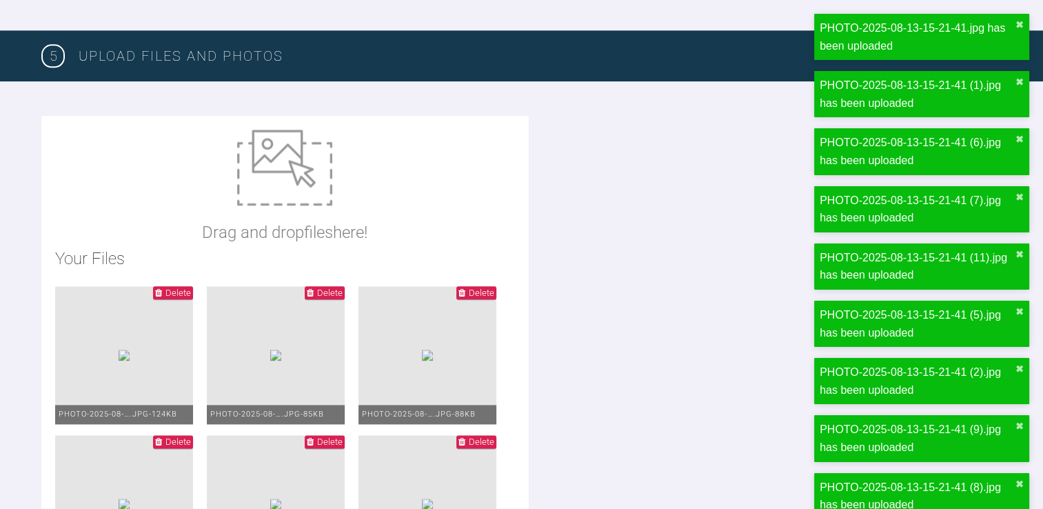
type input "C:\fakepath\PHOTO-2025-08-13-15-21-59.jpg"
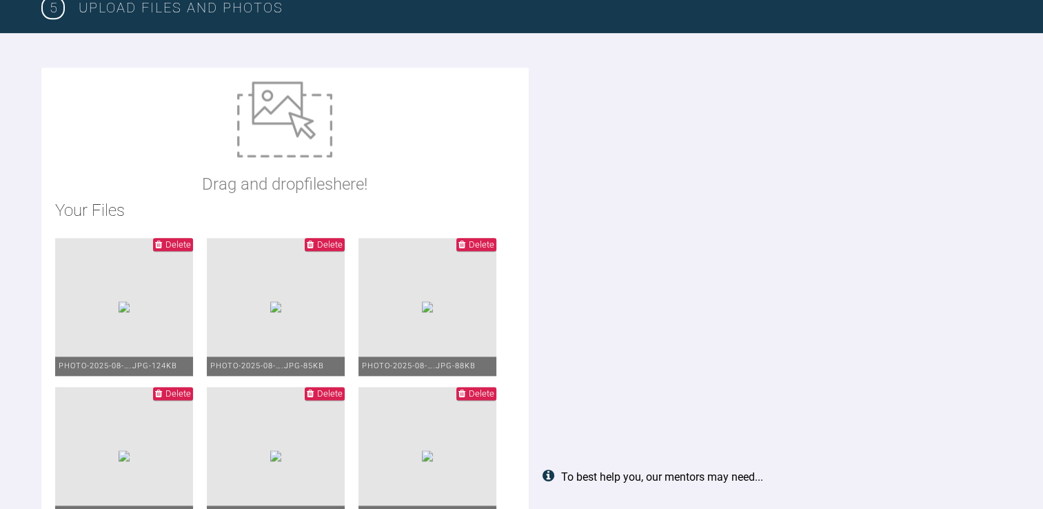
scroll to position [1601, 0]
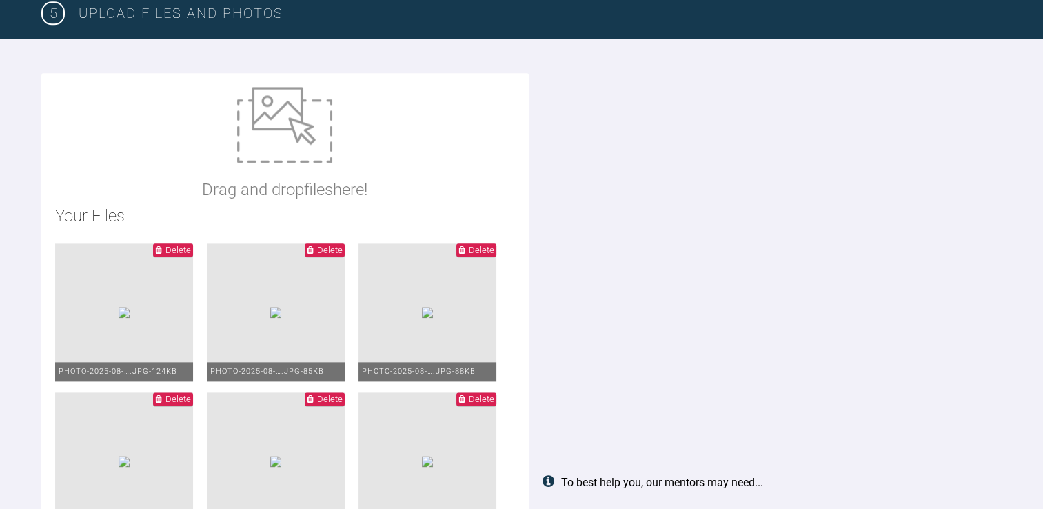
click at [307, 159] on img at bounding box center [284, 125] width 95 height 76
type input "C:\fakepath\orthodontic Assessment Diagnosis Plan form.docx"
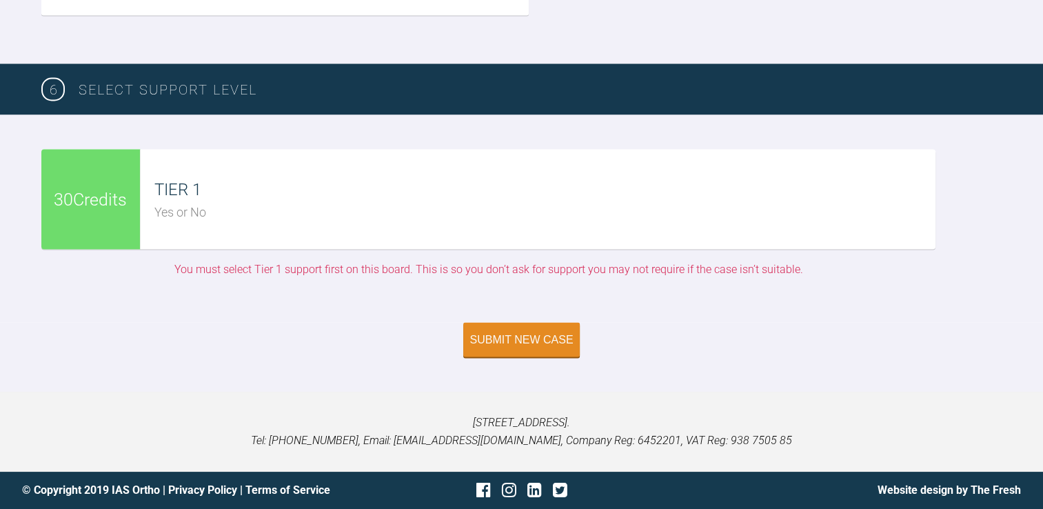
scroll to position [3030, 0]
click at [491, 342] on div "Submit New Case" at bounding box center [521, 340] width 103 height 12
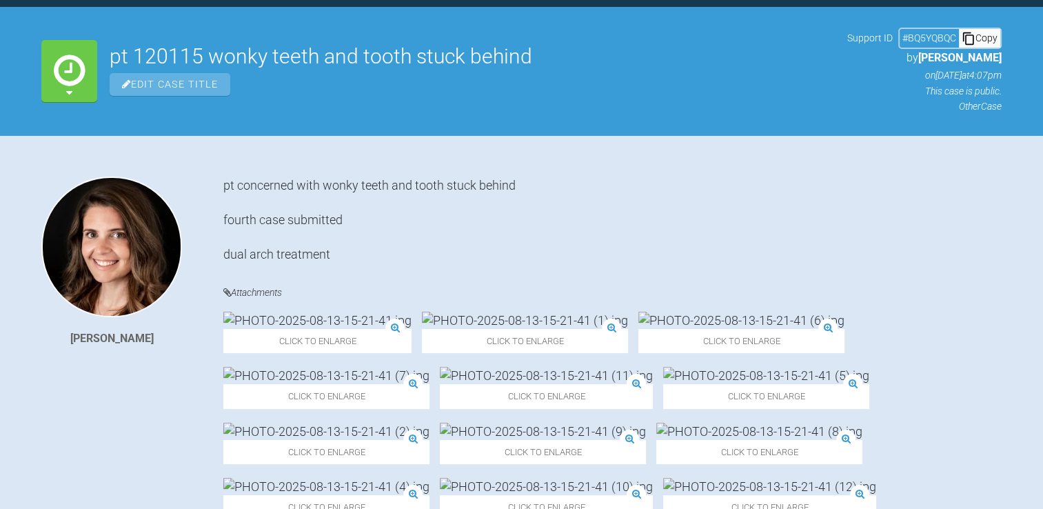
scroll to position [151, 0]
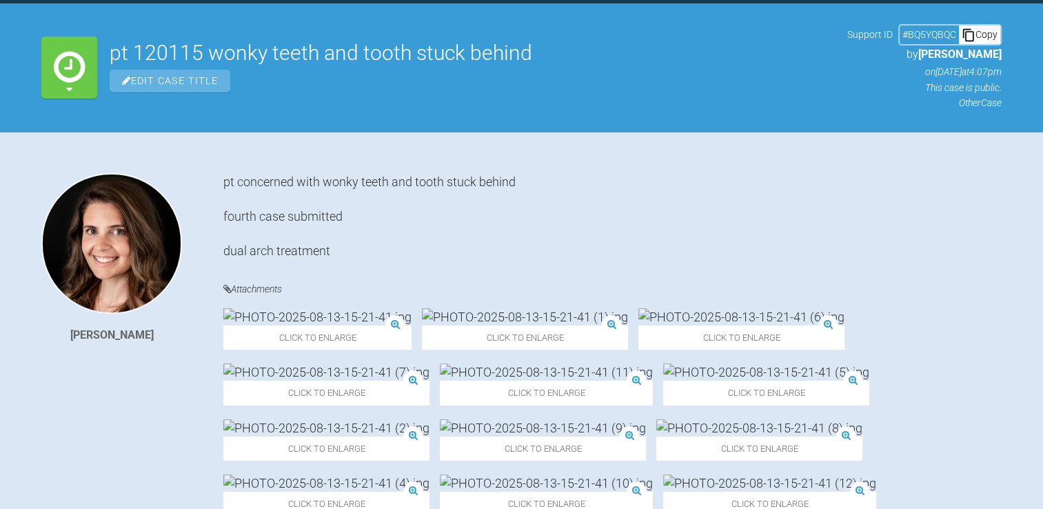
click at [141, 262] on img at bounding box center [111, 243] width 141 height 141
click at [112, 329] on div "[PERSON_NAME]" at bounding box center [111, 335] width 83 height 18
